Goal: Book appointment/travel/reservation

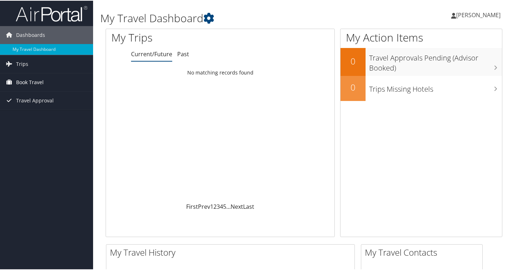
click at [23, 80] on span "Book Travel" at bounding box center [30, 82] width 28 height 18
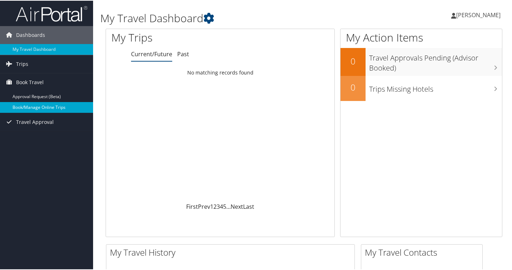
click at [44, 105] on link "Book/Manage Online Trips" at bounding box center [46, 106] width 93 height 11
